Goal: Information Seeking & Learning: Check status

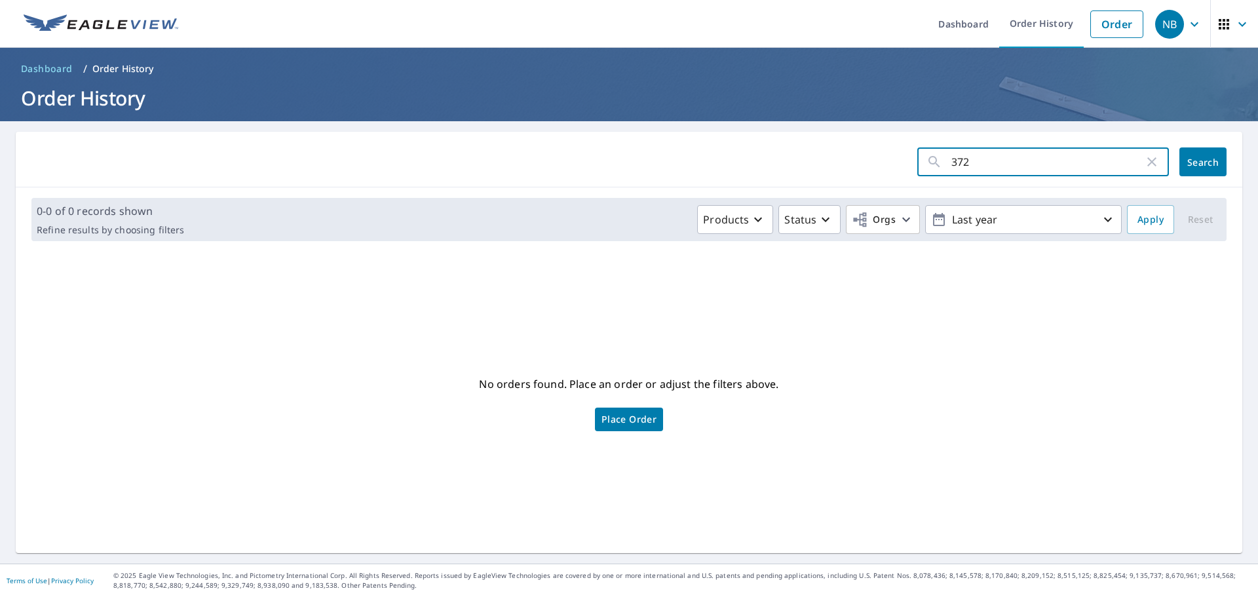
type input "3729"
click button "Search" at bounding box center [1203, 161] width 47 height 29
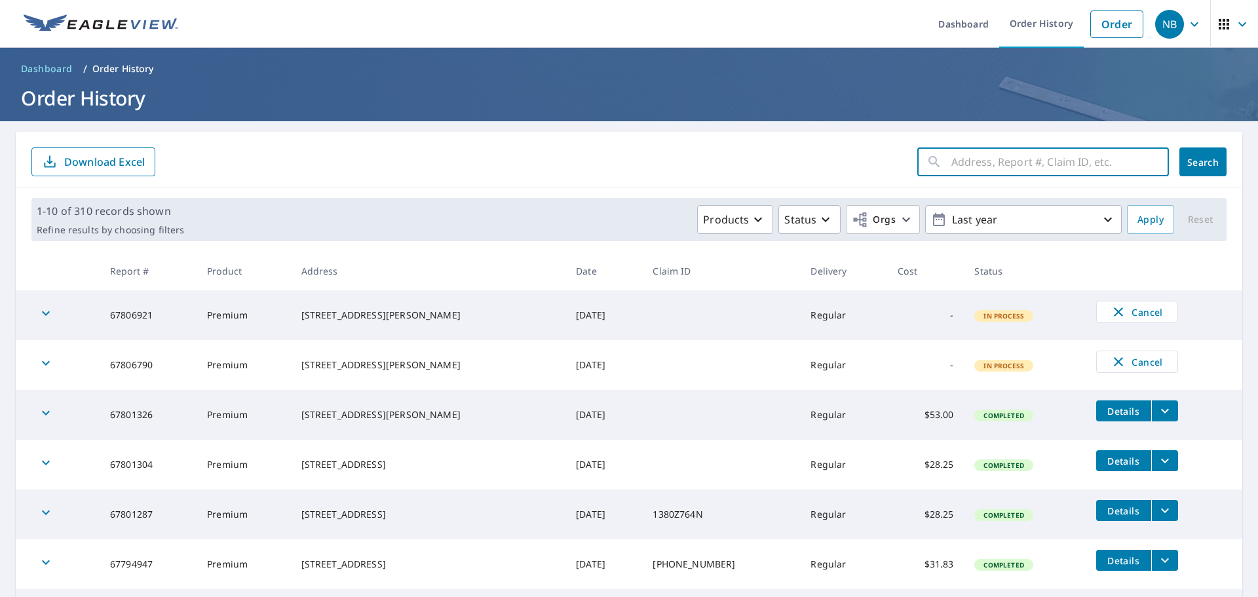
click at [1020, 161] on input "text" at bounding box center [1061, 162] width 218 height 37
type input "2"
type input "3729"
click button "Search" at bounding box center [1203, 161] width 47 height 29
